Goal: Task Accomplishment & Management: Complete application form

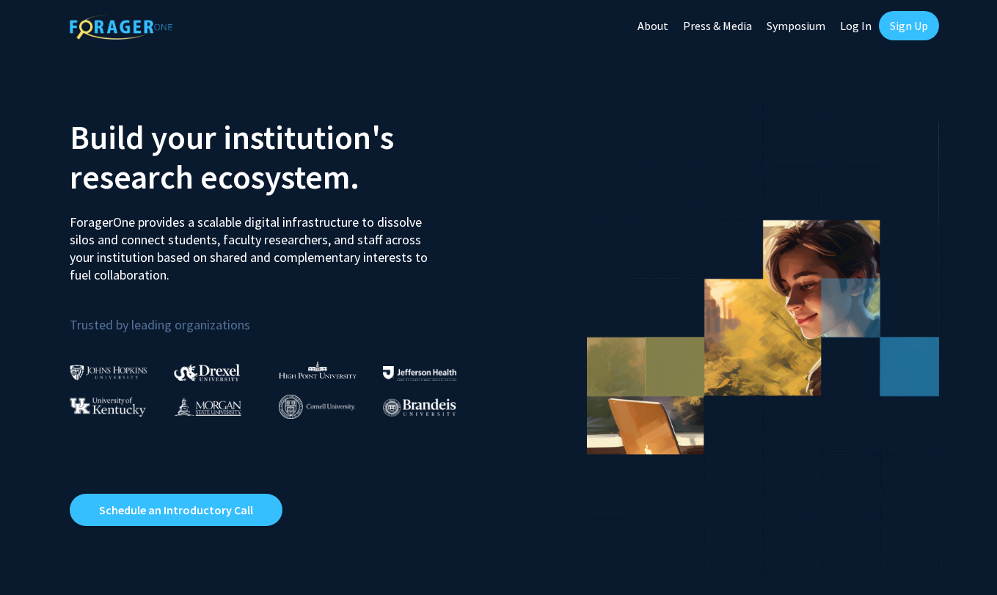
click at [901, 30] on link "Sign Up" at bounding box center [909, 25] width 60 height 29
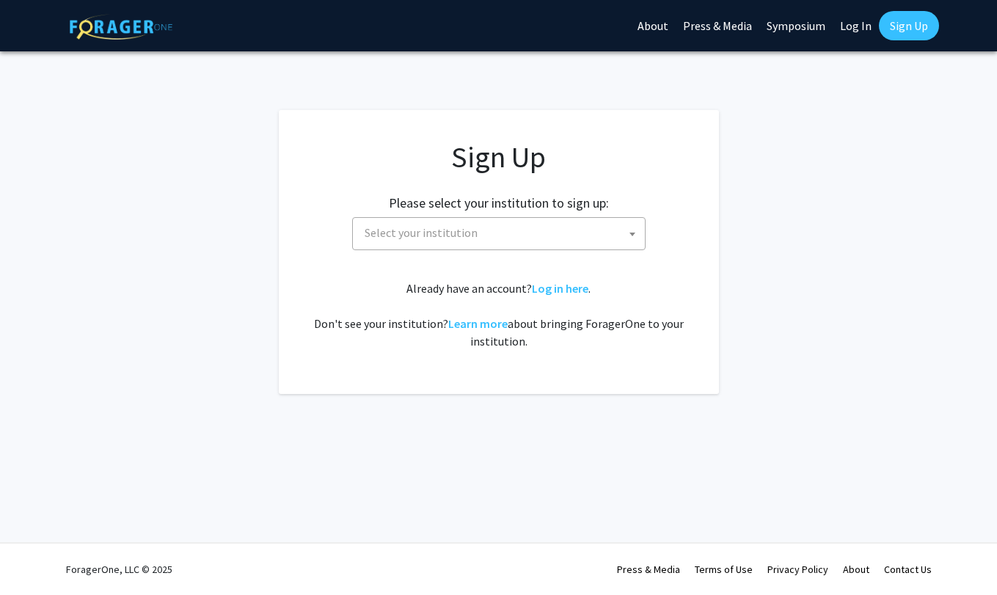
click at [556, 228] on span "Select your institution" at bounding box center [502, 233] width 286 height 30
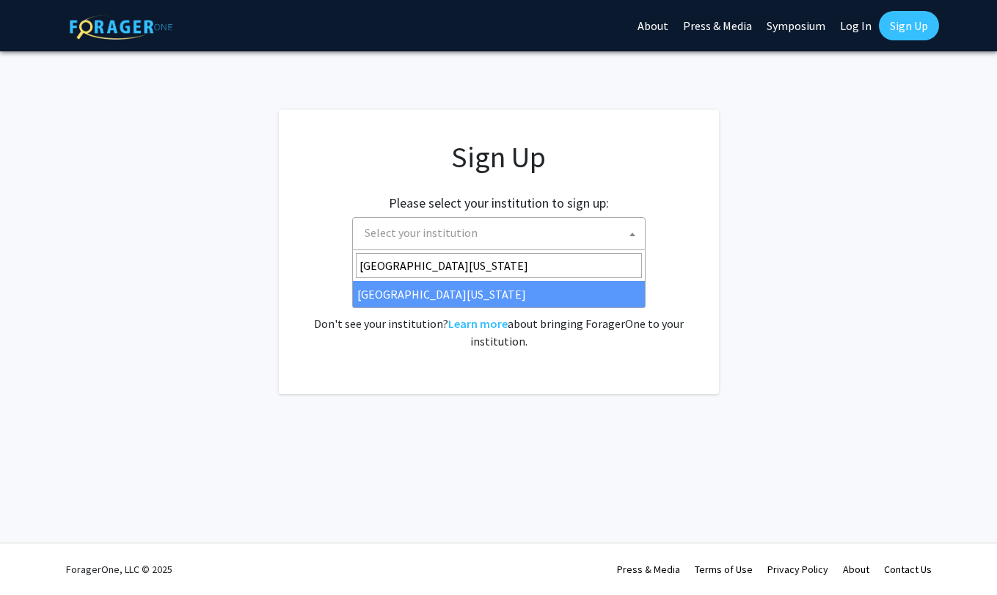
type input "[GEOGRAPHIC_DATA][US_STATE]"
select select "33"
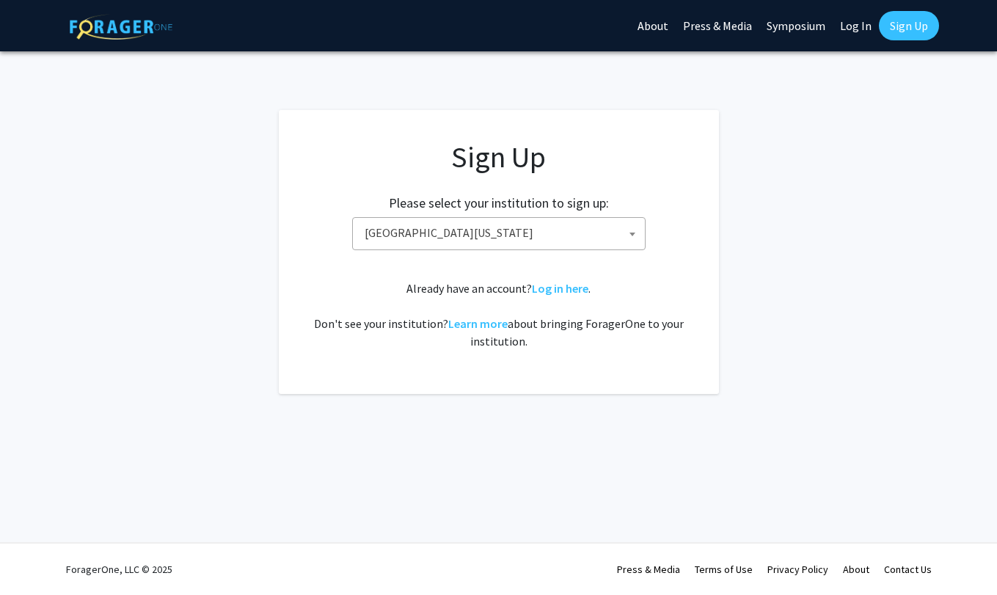
click at [511, 235] on span "[GEOGRAPHIC_DATA][US_STATE]" at bounding box center [502, 233] width 286 height 30
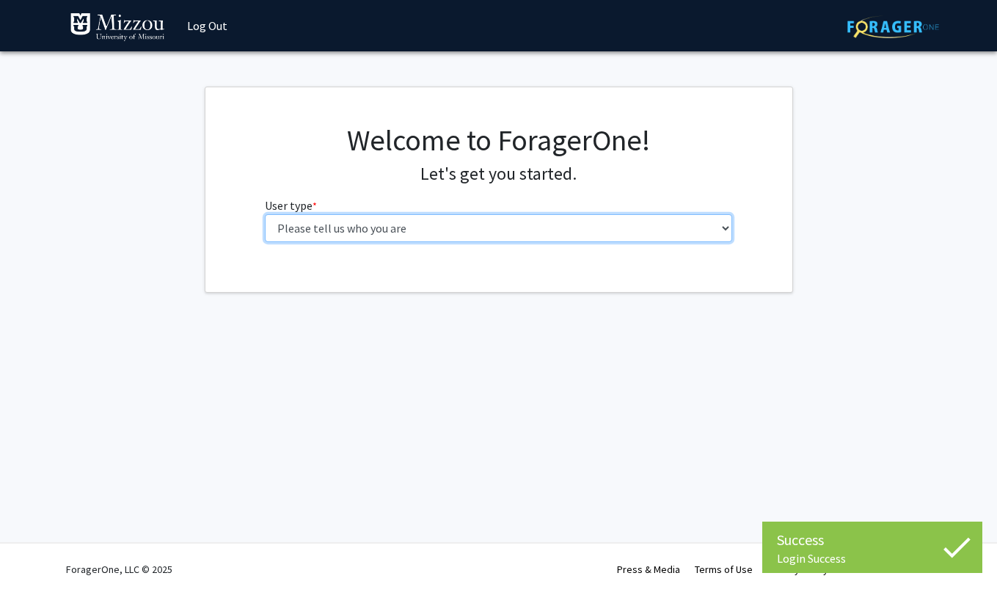
click at [544, 229] on select "Please tell us who you are Undergraduate Student Master's Student Doctoral Cand…" at bounding box center [498, 228] width 467 height 28
select select "1: undergrad"
click at [265, 214] on select "Please tell us who you are Undergraduate Student Master's Student Doctoral Cand…" at bounding box center [498, 228] width 467 height 28
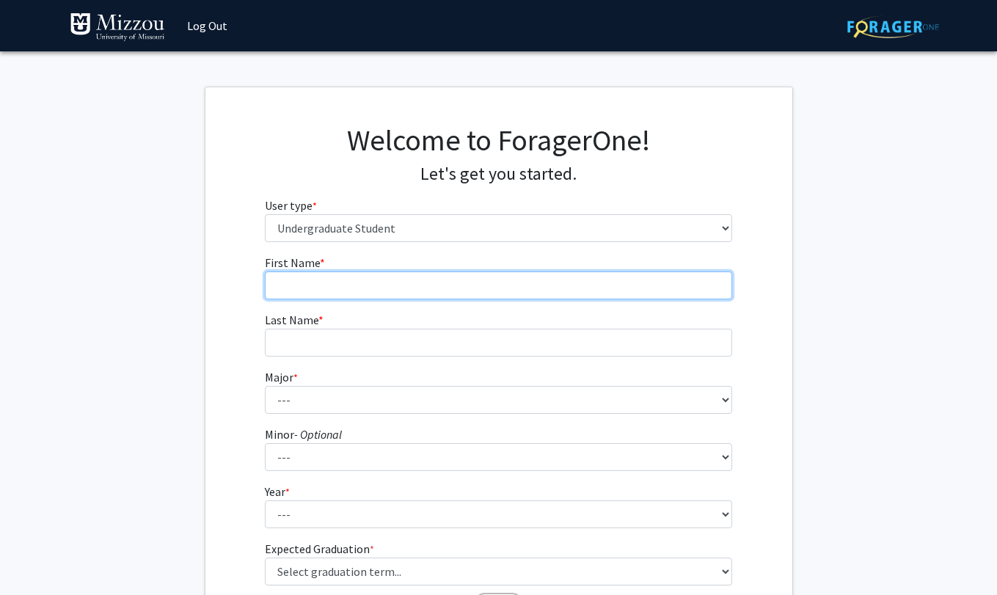
click at [525, 284] on input "First Name * required" at bounding box center [498, 285] width 467 height 28
type input "Mya"
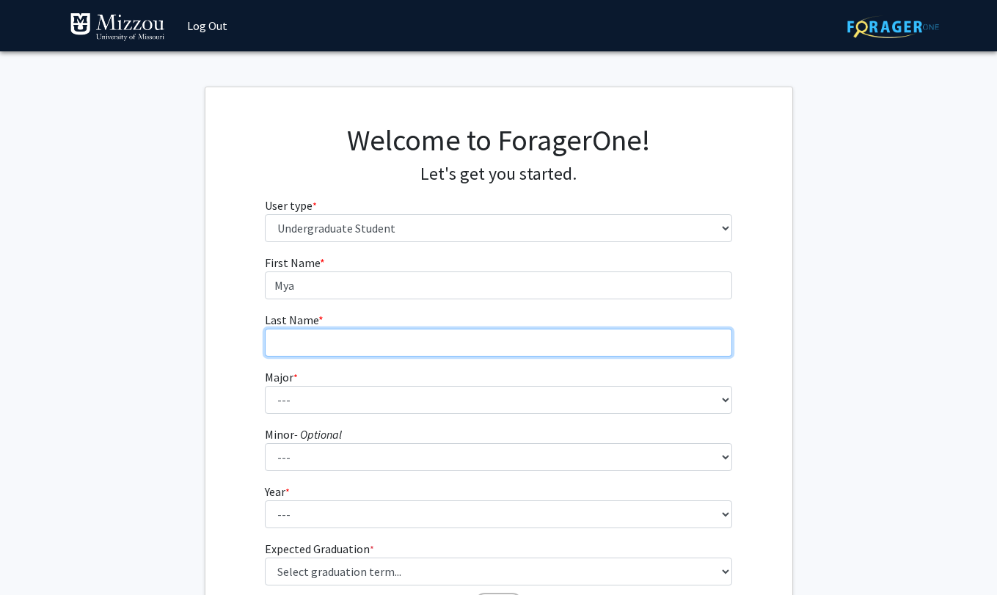
click at [489, 338] on input "Last Name * required" at bounding box center [498, 343] width 467 height 28
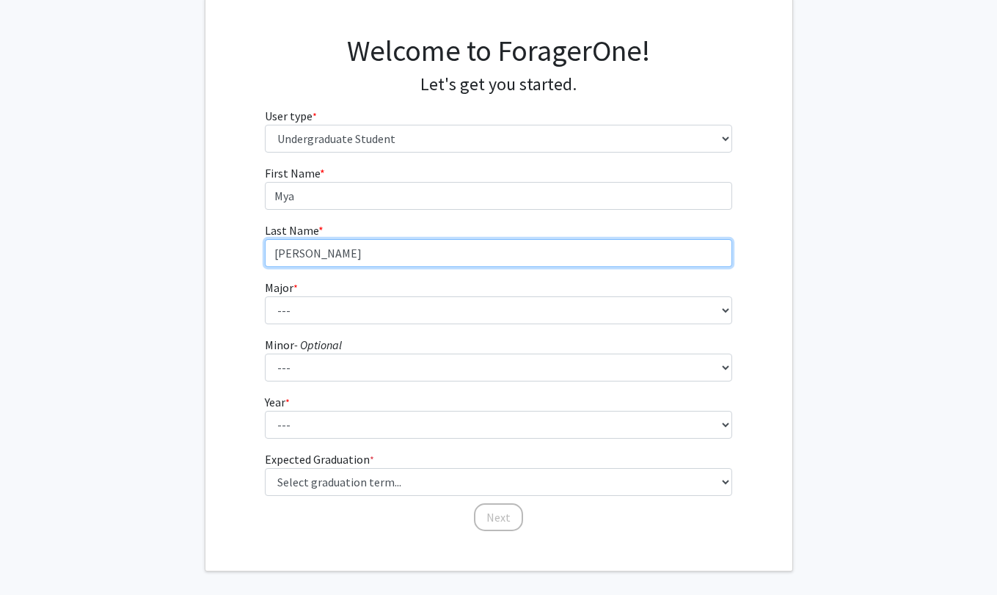
scroll to position [151, 0]
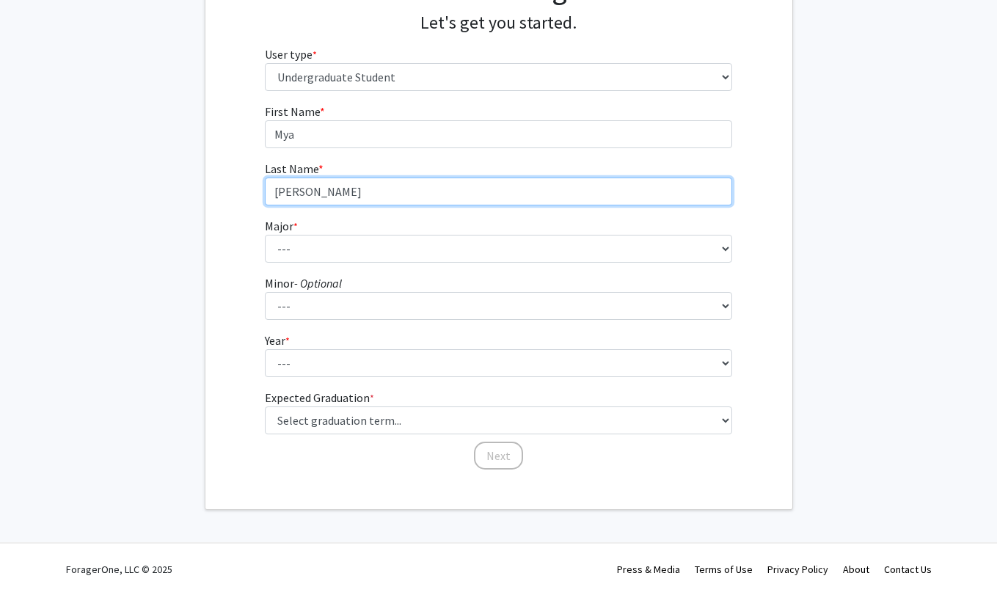
type input "Coalson"
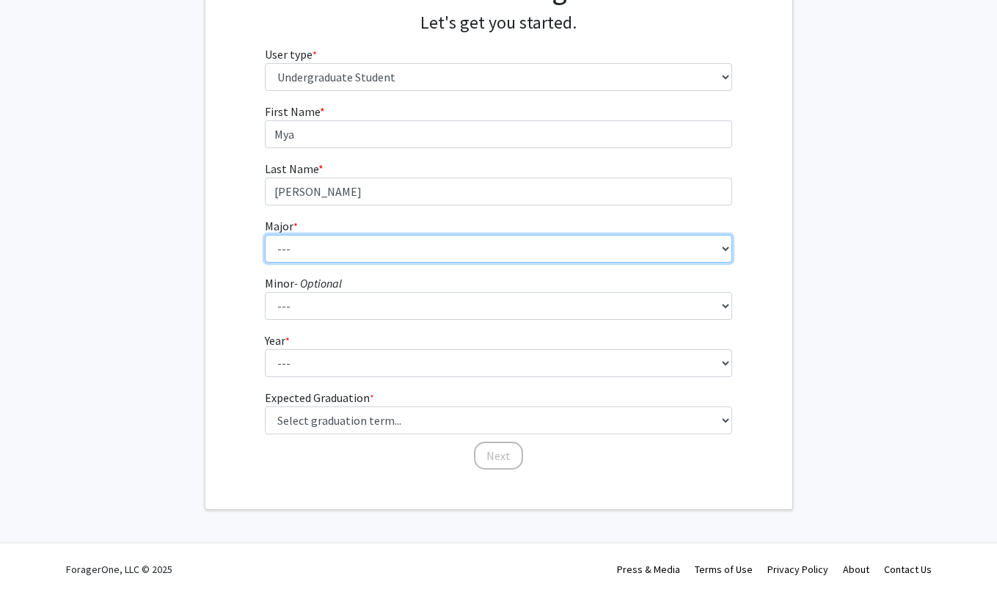
click at [468, 251] on select "--- Agribusiness Management Agricultural Education Agricultural Education: Comm…" at bounding box center [498, 249] width 467 height 28
click at [403, 242] on select "--- Agribusiness Management Agricultural Education Agricultural Education: Comm…" at bounding box center [498, 249] width 467 height 28
select select "17: 2505"
click at [265, 235] on select "--- Agribusiness Management Agricultural Education Agricultural Education: Comm…" at bounding box center [498, 249] width 467 height 28
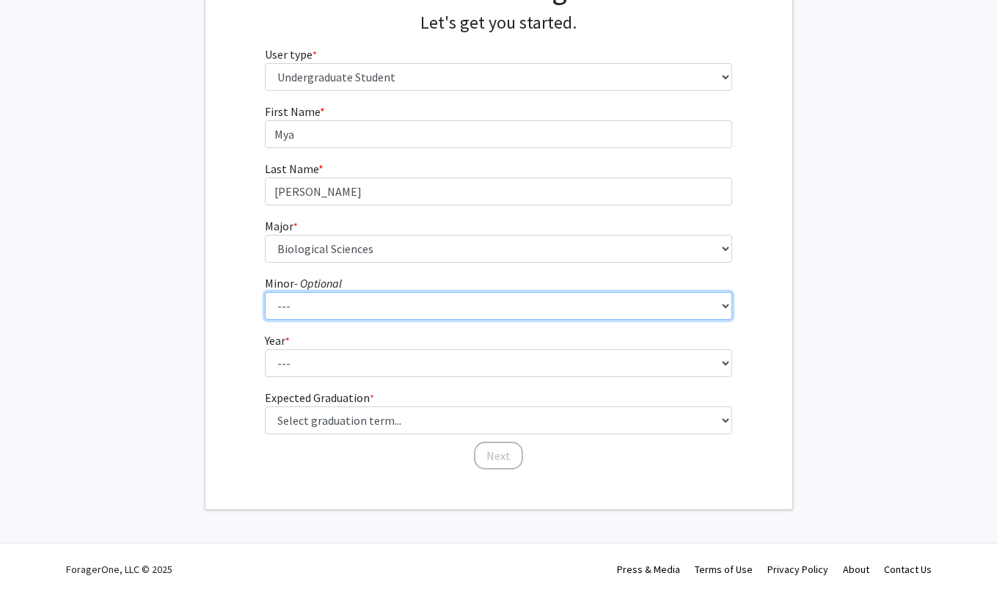
click at [386, 307] on select "--- Accountancy Aerospace Engineering Aerospace Studies Agribusiness Management…" at bounding box center [498, 306] width 467 height 28
select select "23: 1979"
click at [265, 292] on select "--- Accountancy Aerospace Engineering Aerospace Studies Agribusiness Management…" at bounding box center [498, 306] width 467 height 28
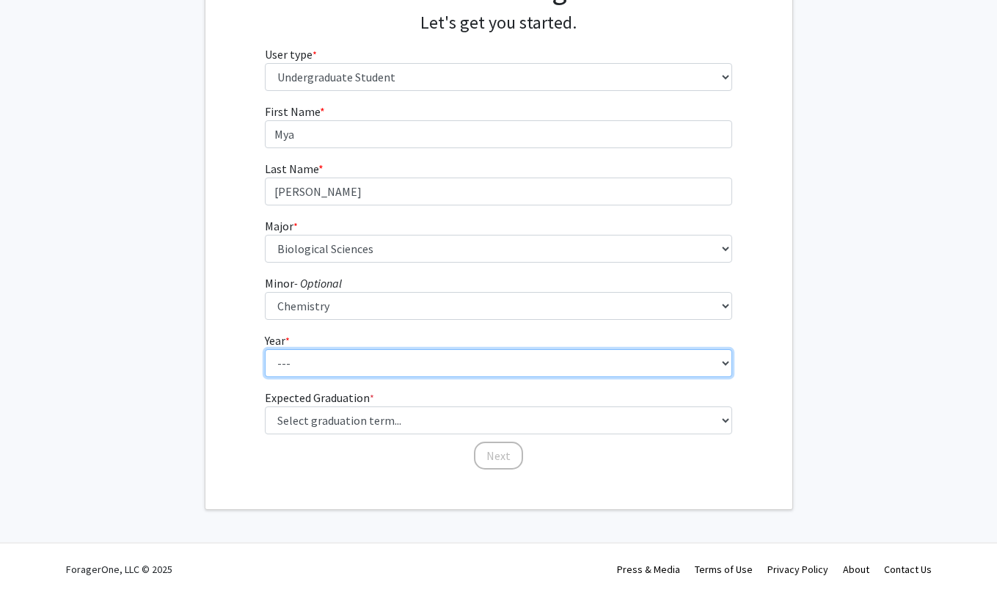
click at [346, 370] on select "--- First-year Sophomore Junior Senior Postbaccalaureate Certificate" at bounding box center [498, 363] width 467 height 28
select select "2: sophomore"
click at [265, 349] on select "--- First-year Sophomore Junior Senior Postbaccalaureate Certificate" at bounding box center [498, 363] width 467 height 28
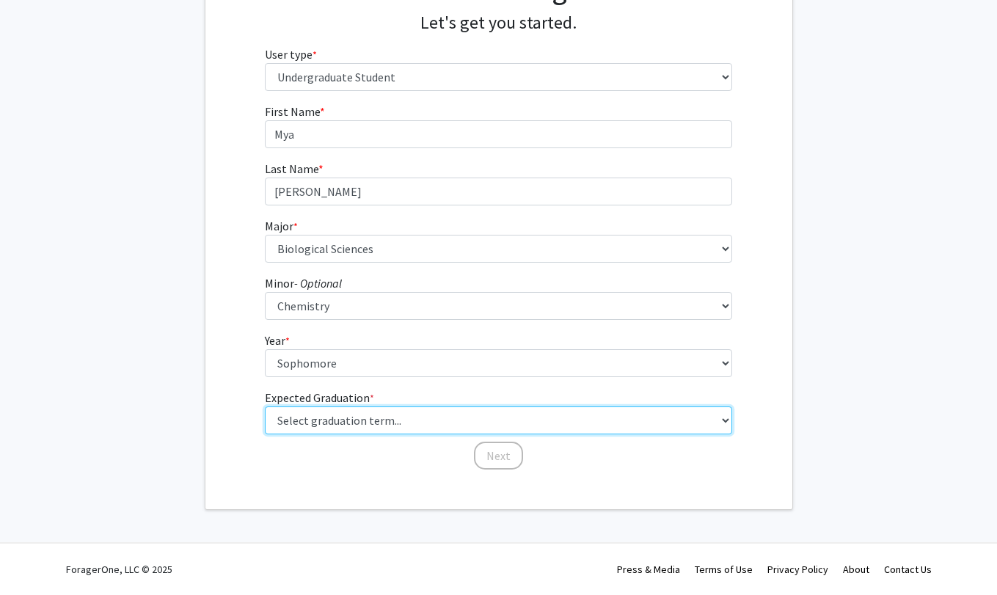
click at [301, 423] on select "Select graduation term... Spring 2025 Summer 2025 Fall 2025 Winter 2025 Spring …" at bounding box center [498, 420] width 467 height 28
select select "13: spring_2028"
click at [265, 406] on select "Select graduation term... Spring 2025 Summer 2025 Fall 2025 Winter 2025 Spring …" at bounding box center [498, 420] width 467 height 28
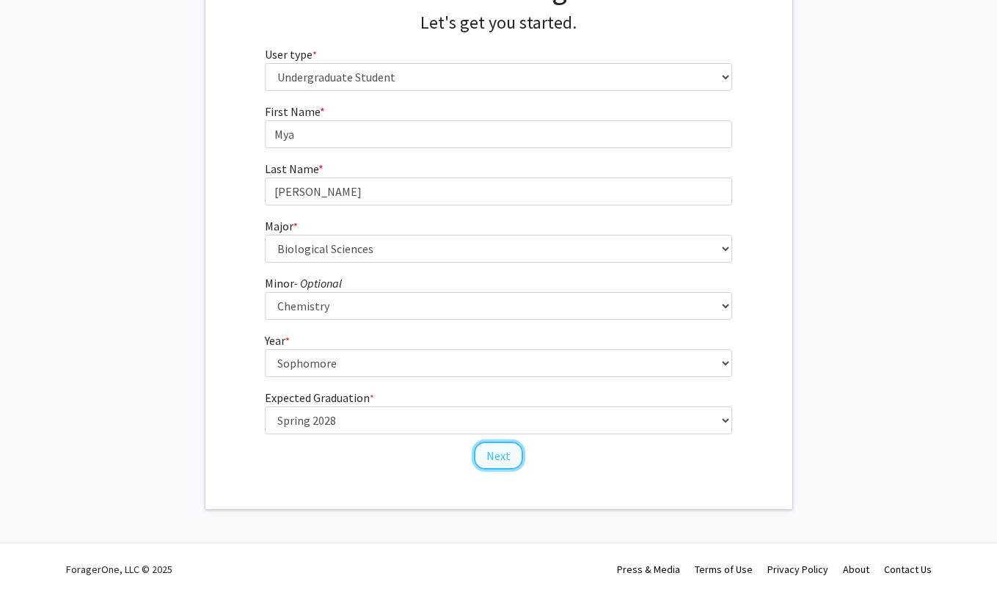
click at [482, 453] on button "Next" at bounding box center [498, 456] width 49 height 28
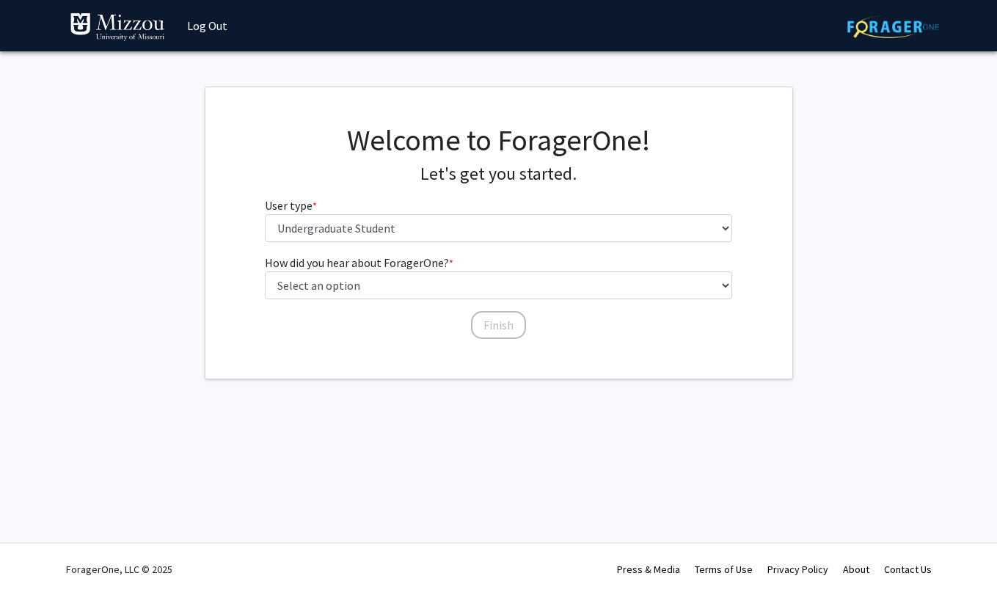
scroll to position [0, 0]
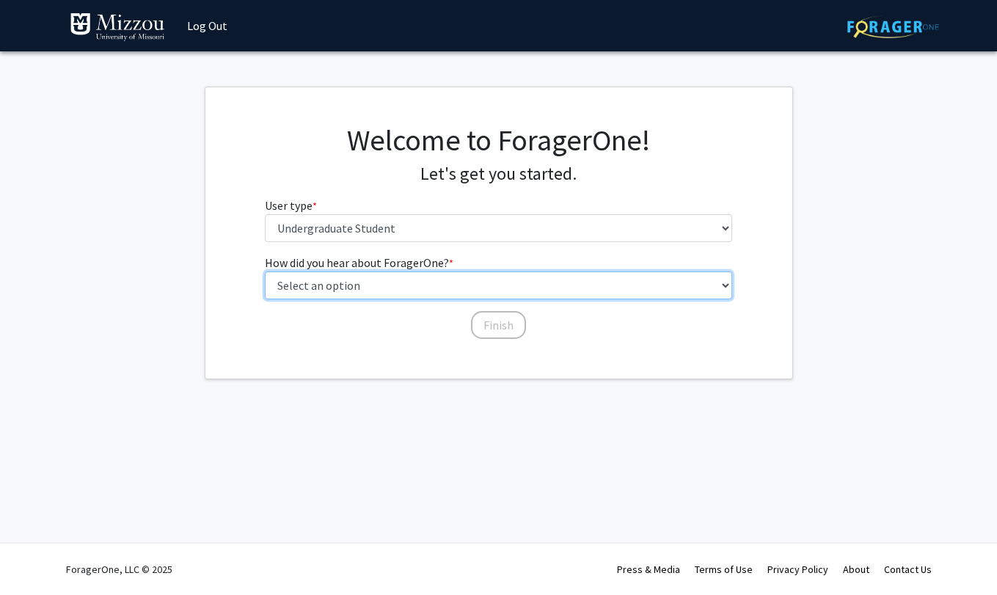
click at [370, 281] on select "Select an option Peer/student recommendation Faculty/staff recommendation Unive…" at bounding box center [498, 285] width 467 height 28
select select "4: university_email"
click at [265, 271] on select "Select an option Peer/student recommendation Faculty/staff recommendation Unive…" at bounding box center [498, 285] width 467 height 28
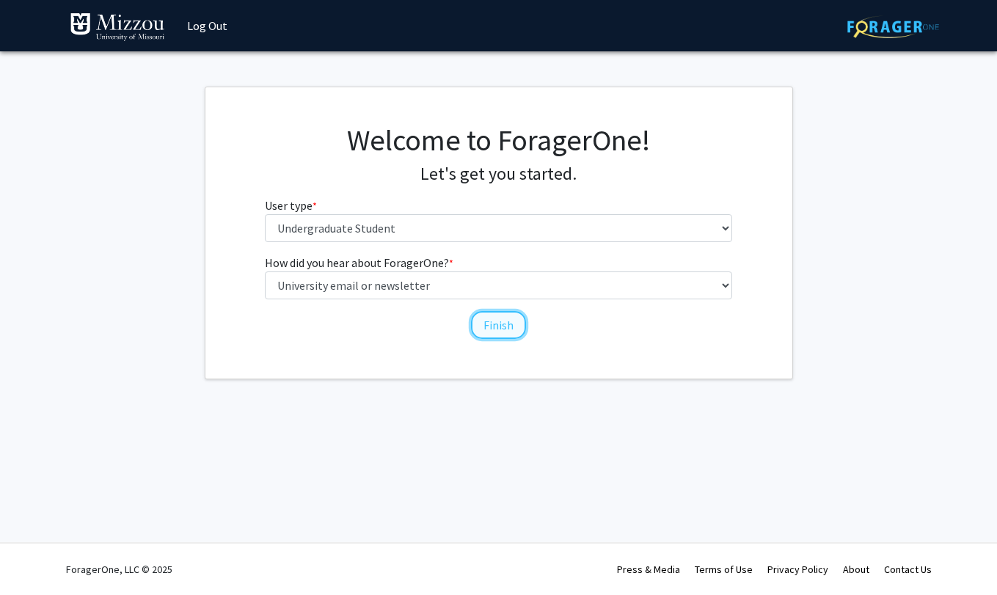
click at [494, 325] on button "Finish" at bounding box center [498, 325] width 55 height 28
